Goal: Information Seeking & Learning: Learn about a topic

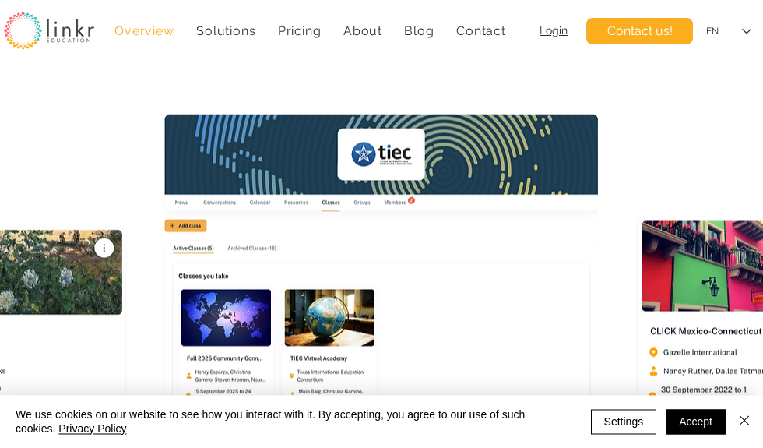
scroll to position [303, 0]
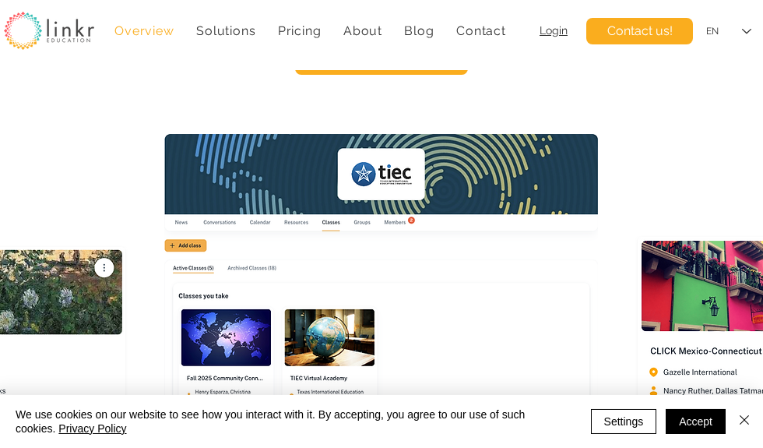
click at [644, 28] on span "Contact us!" at bounding box center [639, 31] width 65 height 17
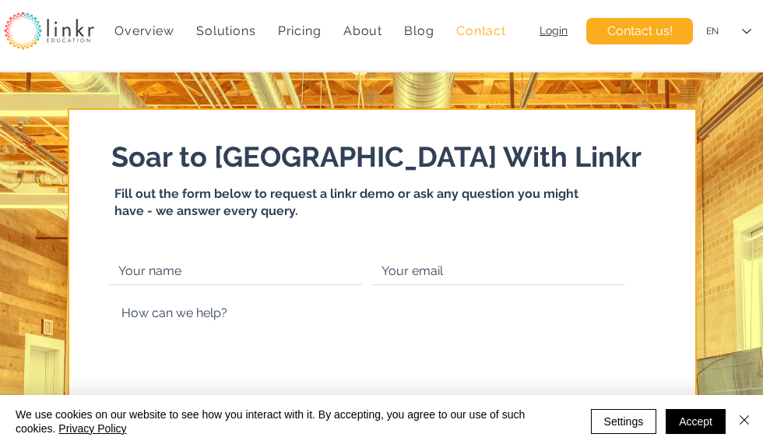
click at [366, 35] on span "About" at bounding box center [362, 30] width 39 height 15
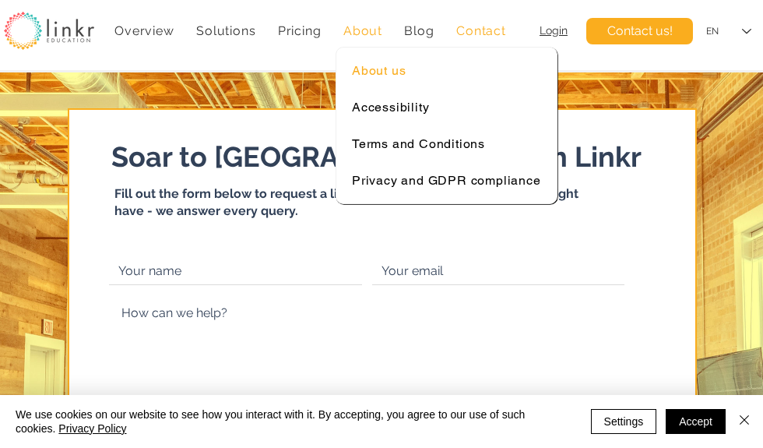
click at [378, 76] on span "About us" at bounding box center [379, 70] width 54 height 15
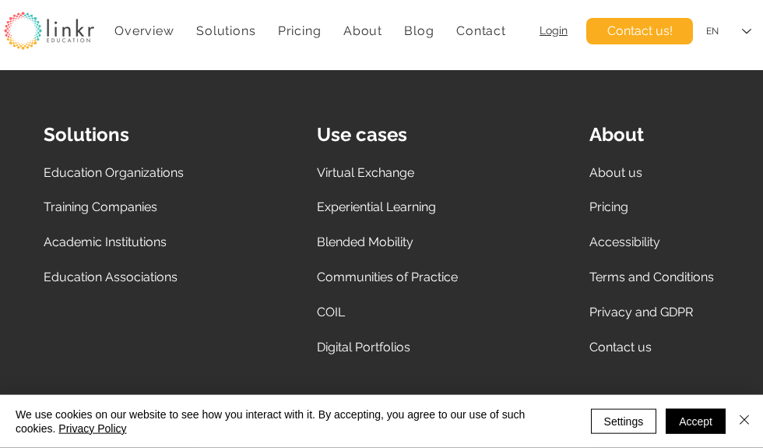
scroll to position [4442, 0]
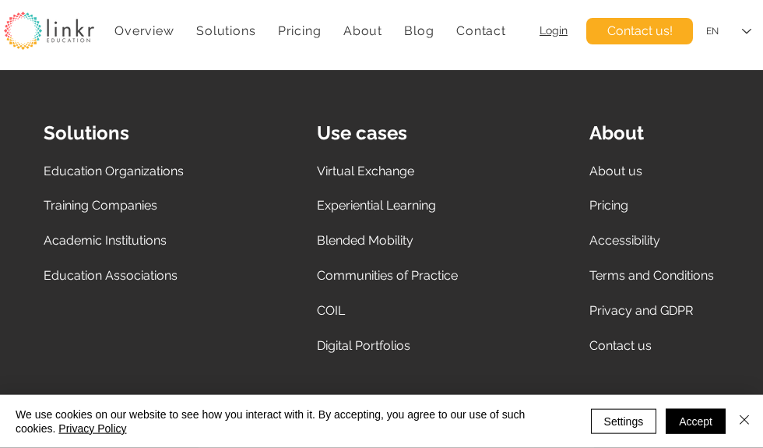
click at [385, 178] on span "Virtual Exchange" at bounding box center [365, 171] width 97 height 15
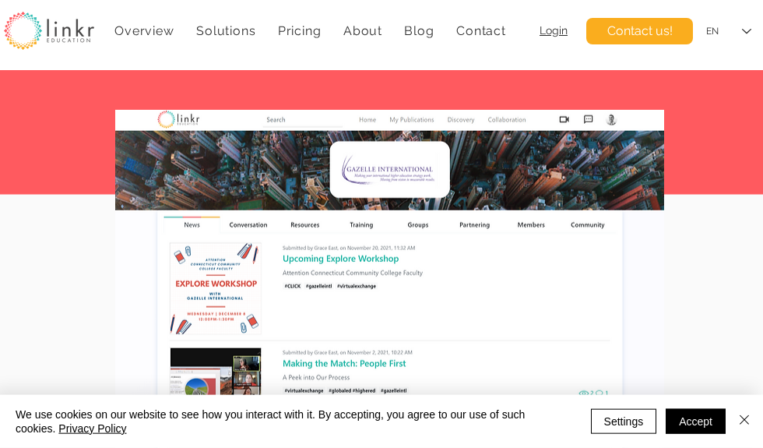
scroll to position [4761, 0]
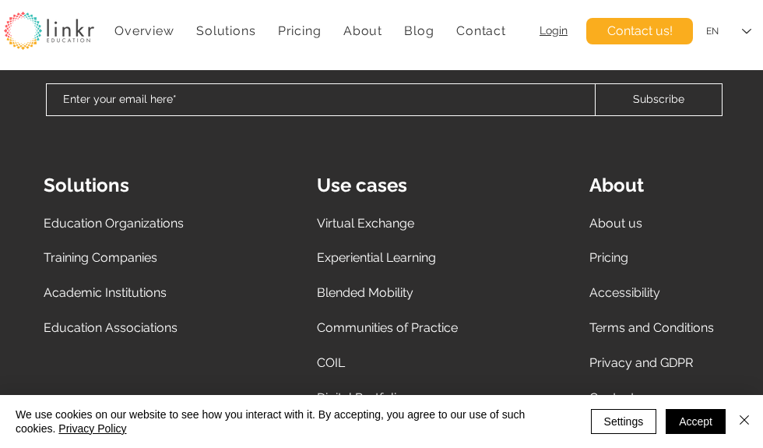
click at [336, 364] on span "COIL" at bounding box center [331, 362] width 28 height 15
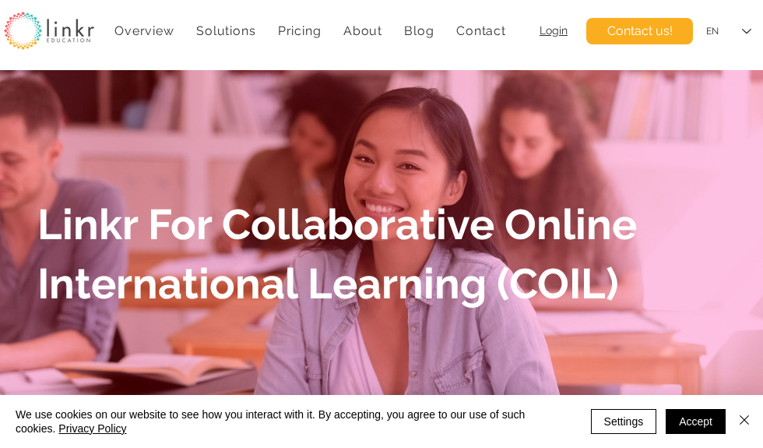
click at [304, 27] on span "Pricing" at bounding box center [300, 30] width 44 height 15
